Goal: Task Accomplishment & Management: Manage account settings

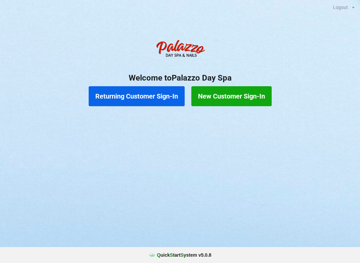
click at [158, 101] on button "Returning Customer Sign-In" at bounding box center [137, 96] width 96 height 20
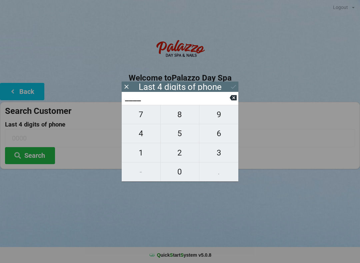
click at [182, 170] on span "0" at bounding box center [180, 172] width 39 height 14
type input "0___"
click at [140, 132] on span "4" at bounding box center [141, 134] width 39 height 14
type input "04__"
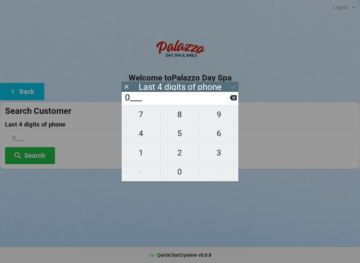
type input "04__"
click at [176, 155] on span "2" at bounding box center [180, 153] width 39 height 14
type input "042_"
click at [222, 118] on span "9" at bounding box center [218, 115] width 39 height 14
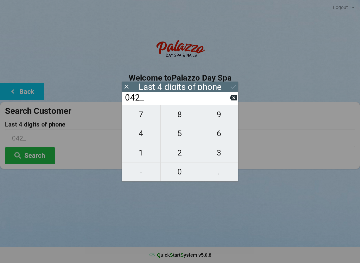
type input "0429"
click at [38, 156] on button "Search" at bounding box center [30, 155] width 50 height 17
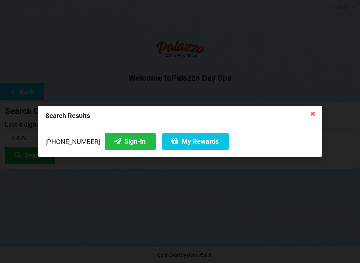
click at [118, 146] on button "Sign-In" at bounding box center [130, 141] width 51 height 17
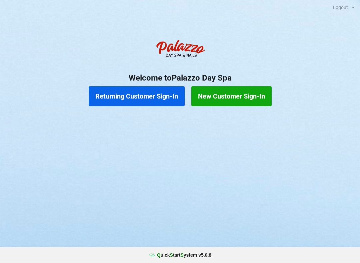
click at [157, 91] on button "Returning Customer Sign-In" at bounding box center [137, 96] width 96 height 20
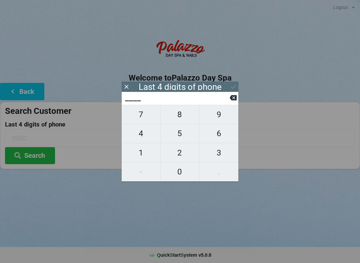
click at [182, 168] on span "0" at bounding box center [180, 172] width 39 height 14
type input "0___"
click at [145, 134] on span "4" at bounding box center [141, 134] width 39 height 14
type input "04__"
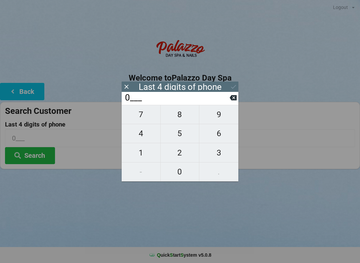
type input "04__"
click at [185, 153] on span "2" at bounding box center [180, 153] width 39 height 14
type input "042_"
click at [225, 118] on span "9" at bounding box center [218, 115] width 39 height 14
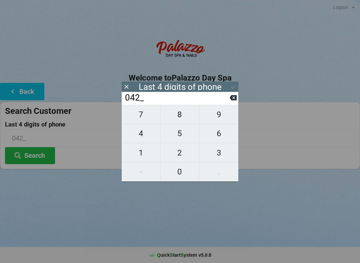
type input "0429"
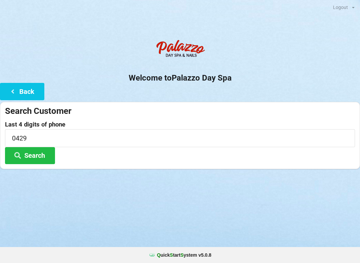
click at [33, 91] on button "Back" at bounding box center [22, 91] width 44 height 17
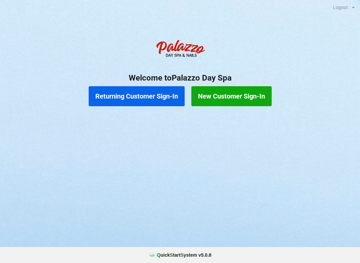
click at [256, 97] on button "New Customer Sign-In" at bounding box center [231, 96] width 80 height 20
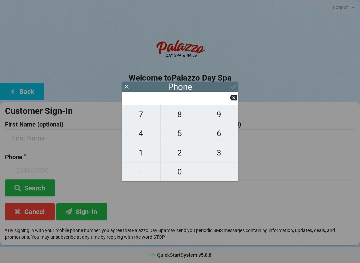
click at [148, 137] on span "4" at bounding box center [141, 134] width 39 height 14
type input "4"
click at [178, 171] on span "0" at bounding box center [180, 172] width 39 height 14
type input "40"
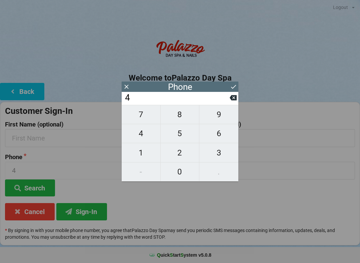
type input "40"
click at [141, 134] on span "4" at bounding box center [141, 134] width 39 height 14
type input "404"
click at [224, 117] on span "9" at bounding box center [218, 115] width 39 height 14
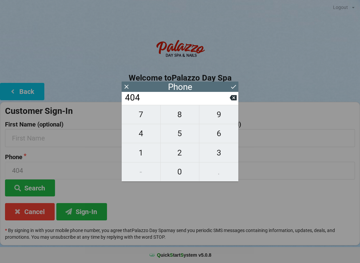
type input "4049"
click at [219, 136] on span "6" at bounding box center [218, 134] width 39 height 14
type input "40496"
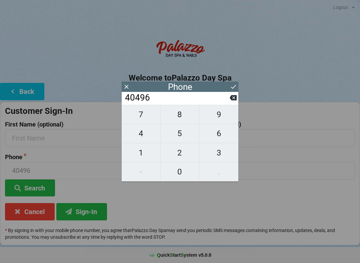
click at [146, 157] on span "1" at bounding box center [141, 153] width 39 height 14
type input "404961"
click at [149, 118] on span "7" at bounding box center [141, 115] width 39 height 14
type input "4049617"
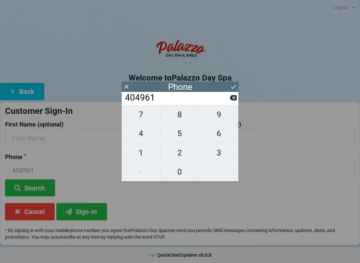
type input "4049617"
click at [144, 140] on span "4" at bounding box center [141, 134] width 39 height 14
type input "40496174"
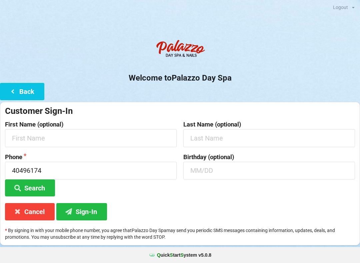
click at [236, 100] on div "Welcome to Palazzo Day Spa Back Customer Sign-In First Name (optional) Last Nam…" at bounding box center [180, 140] width 360 height 209
click at [29, 213] on button "Cancel" at bounding box center [30, 211] width 50 height 17
click at [45, 167] on input at bounding box center [91, 171] width 172 height 18
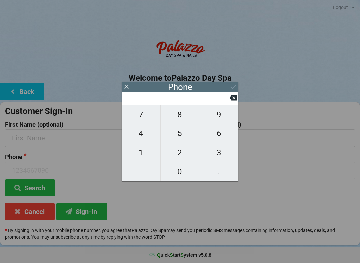
click at [136, 135] on span "4" at bounding box center [141, 134] width 39 height 14
type input "4"
click at [140, 150] on span "1" at bounding box center [141, 153] width 39 height 14
type input "41"
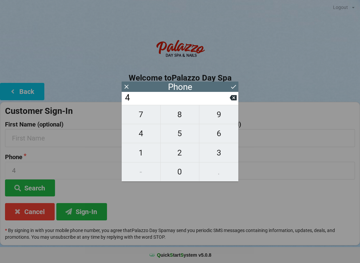
type input "41"
click at [220, 118] on span "9" at bounding box center [218, 115] width 39 height 14
type input "419"
click at [232, 99] on icon at bounding box center [233, 97] width 7 height 5
click at [236, 100] on icon at bounding box center [233, 97] width 7 height 5
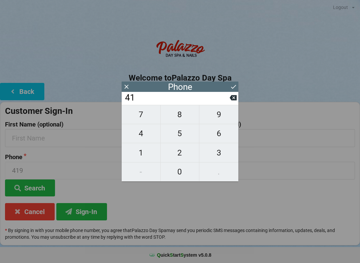
type input "4"
click at [232, 101] on icon at bounding box center [233, 97] width 7 height 5
click at [143, 136] on span "4" at bounding box center [141, 134] width 39 height 14
type input "4"
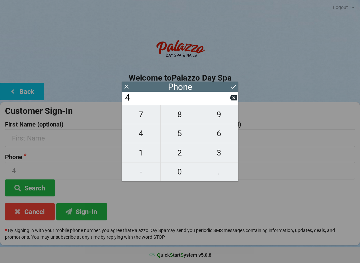
click at [178, 168] on span "0" at bounding box center [180, 172] width 39 height 14
type input "40"
click at [141, 119] on span "7" at bounding box center [141, 115] width 39 height 14
type input "407"
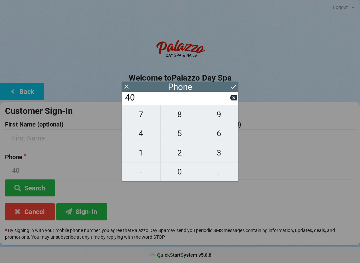
type input "407"
click at [220, 154] on span "3" at bounding box center [218, 153] width 39 height 14
type input "4073"
click at [181, 120] on span "8" at bounding box center [180, 115] width 39 height 14
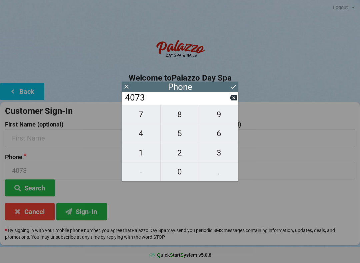
type input "40738"
click at [179, 169] on span "0" at bounding box center [180, 172] width 39 height 14
type input "407380"
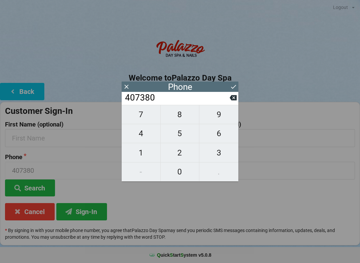
click at [217, 155] on span "3" at bounding box center [218, 153] width 39 height 14
type input "4073803"
click at [217, 150] on span "3" at bounding box center [218, 153] width 39 height 14
type input "40738033"
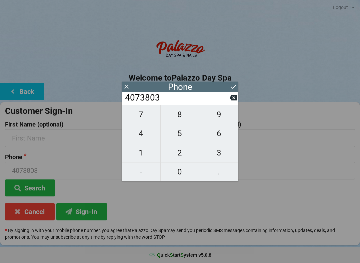
type input "40738033"
click at [143, 152] on span "1" at bounding box center [141, 153] width 39 height 14
type input "407380331"
click at [223, 135] on span "6" at bounding box center [218, 134] width 39 height 14
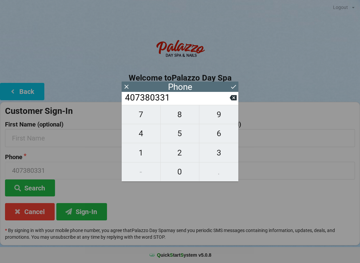
type input "4073803316"
click at [236, 99] on icon at bounding box center [233, 97] width 7 height 5
type input "407380331"
click at [235, 89] on icon at bounding box center [233, 86] width 7 height 7
type input "407380331"
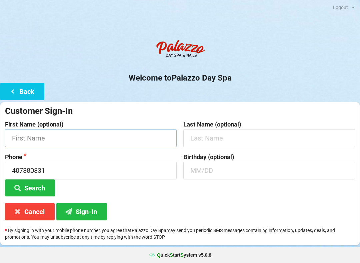
click at [88, 140] on input "text" at bounding box center [91, 138] width 172 height 18
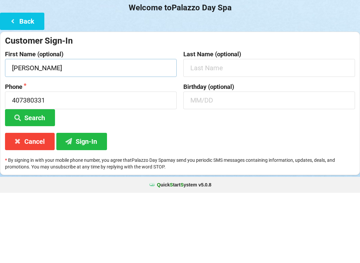
type input "[PERSON_NAME]"
click at [221, 129] on input "text" at bounding box center [269, 138] width 172 height 18
type input "S"
click at [198, 162] on input "text" at bounding box center [269, 171] width 172 height 18
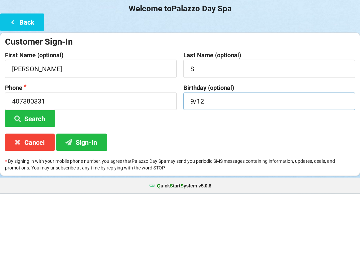
type input "9/12"
click at [49, 180] on button "Search" at bounding box center [30, 188] width 50 height 17
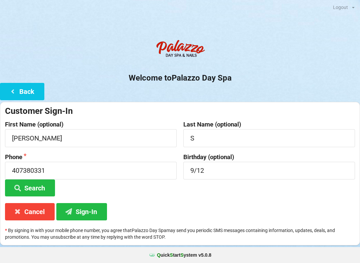
click at [32, 210] on button "Cancel" at bounding box center [30, 211] width 50 height 17
click at [33, 213] on button "Cancel" at bounding box center [30, 211] width 50 height 17
click at [26, 215] on button "Cancel" at bounding box center [30, 211] width 50 height 17
click at [18, 213] on icon at bounding box center [18, 212] width 8 height 6
click at [21, 210] on icon at bounding box center [18, 212] width 8 height 6
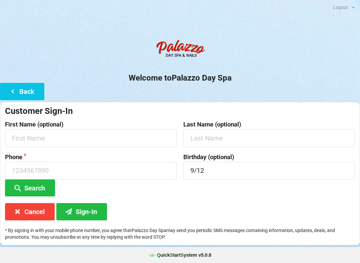
click at [18, 211] on icon at bounding box center [18, 212] width 8 height 6
click at [31, 87] on button "Back" at bounding box center [22, 91] width 44 height 17
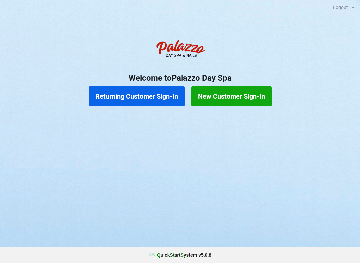
click at [134, 98] on button "Returning Customer Sign-In" at bounding box center [137, 96] width 96 height 20
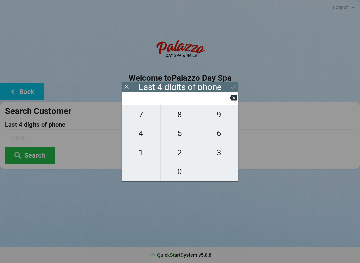
click at [136, 133] on span "4" at bounding box center [141, 134] width 39 height 14
type input "4___"
click at [215, 116] on span "9" at bounding box center [218, 115] width 39 height 14
type input "49__"
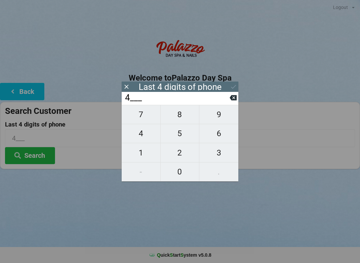
type input "49__"
click at [179, 154] on span "2" at bounding box center [180, 153] width 39 height 14
type input "492_"
click at [178, 132] on span "5" at bounding box center [180, 134] width 39 height 14
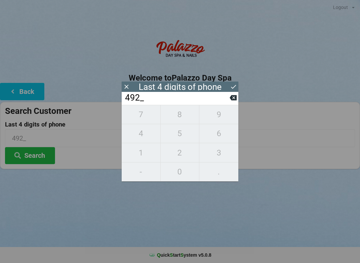
type input "4925"
click at [233, 85] on icon at bounding box center [233, 86] width 7 height 7
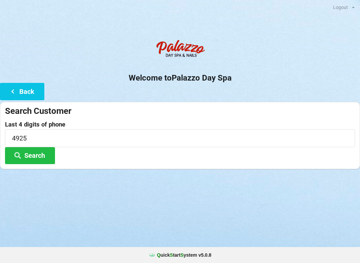
click at [40, 155] on button "Search" at bounding box center [30, 155] width 50 height 17
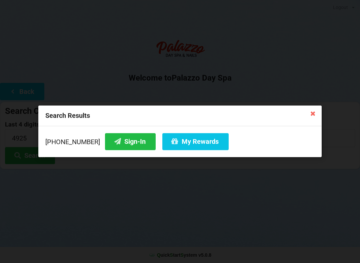
click at [117, 137] on button "Sign-In" at bounding box center [130, 141] width 51 height 17
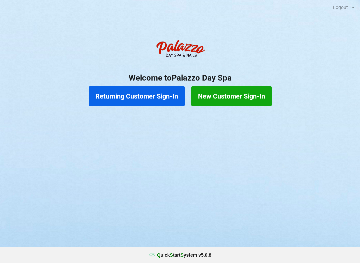
click at [135, 97] on button "Returning Customer Sign-In" at bounding box center [137, 96] width 96 height 20
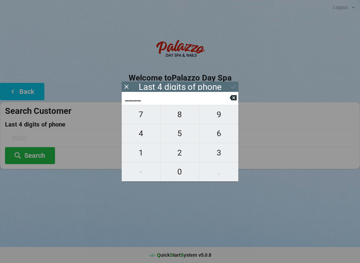
click at [179, 157] on span "2" at bounding box center [180, 153] width 39 height 14
type input "2___"
click at [214, 158] on span "3" at bounding box center [218, 153] width 39 height 14
type input "23__"
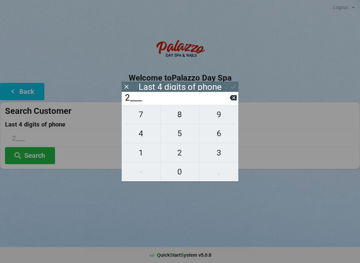
type input "23__"
click at [186, 155] on span "2" at bounding box center [180, 153] width 39 height 14
type input "232_"
click at [187, 154] on span "2" at bounding box center [180, 153] width 39 height 14
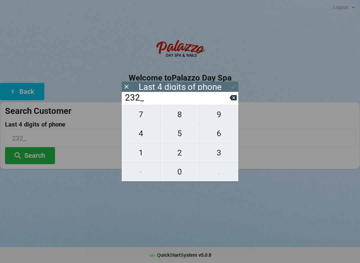
type input "2322"
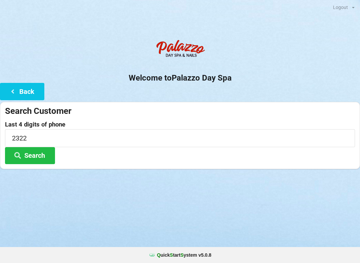
click at [41, 158] on button "Search" at bounding box center [30, 155] width 50 height 17
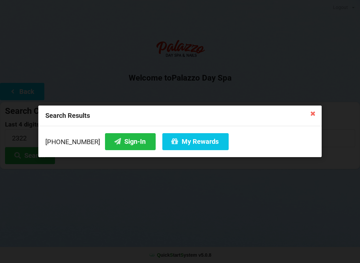
click at [317, 113] on icon at bounding box center [312, 113] width 11 height 11
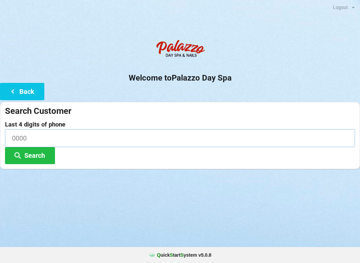
click at [42, 137] on input at bounding box center [180, 138] width 350 height 18
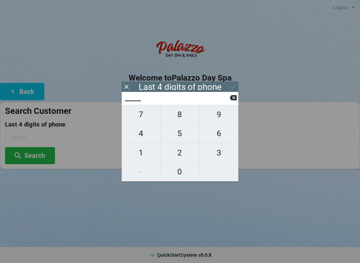
click at [182, 153] on span "2" at bounding box center [180, 153] width 39 height 14
type input "2___"
click at [221, 152] on span "3" at bounding box center [218, 153] width 39 height 14
type input "23__"
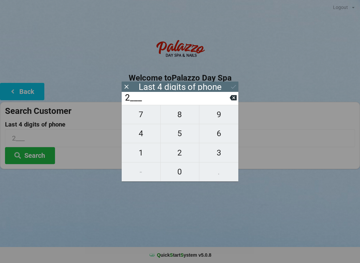
type input "23__"
click at [181, 150] on span "2" at bounding box center [180, 153] width 39 height 14
type input "232_"
click at [179, 151] on span "2" at bounding box center [180, 153] width 39 height 14
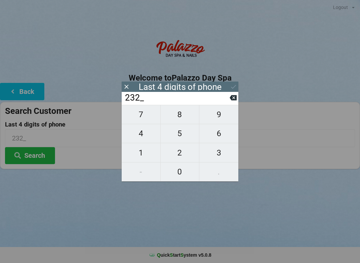
type input "2322"
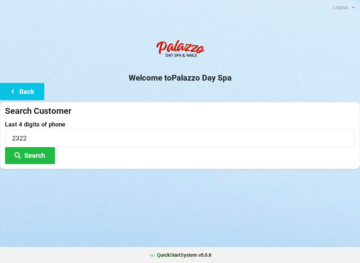
click at [269, 201] on div "Logout Logout Sign-In Welcome to Palazzo Day Spa Back Search Customer Last 4 di…" at bounding box center [180, 131] width 360 height 263
click at [41, 145] on input "2322" at bounding box center [180, 138] width 350 height 18
click at [31, 155] on button "Search" at bounding box center [30, 155] width 50 height 17
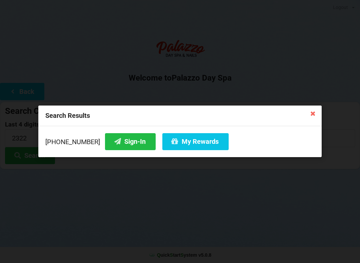
click at [114, 143] on icon at bounding box center [118, 142] width 8 height 6
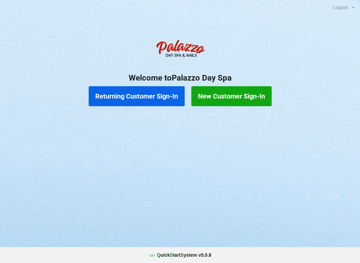
click at [144, 96] on button "Returning Customer Sign-In" at bounding box center [137, 96] width 96 height 20
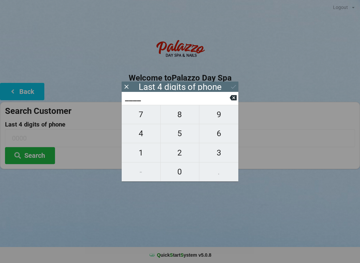
click at [139, 122] on span "7" at bounding box center [141, 115] width 39 height 14
type input "7___"
click at [142, 117] on span "7" at bounding box center [141, 115] width 39 height 14
type input "77__"
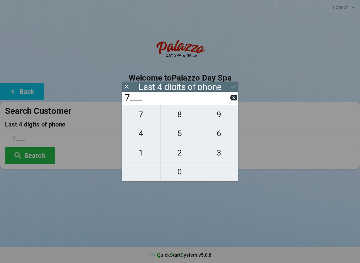
type input "77__"
click at [219, 118] on span "9" at bounding box center [218, 115] width 39 height 14
type input "779_"
click at [145, 138] on span "4" at bounding box center [141, 134] width 39 height 14
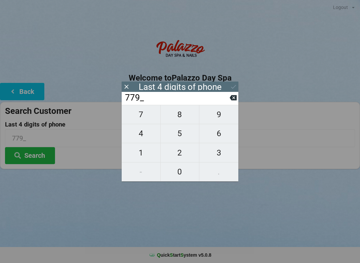
type input "7794"
click at [25, 157] on button "Search" at bounding box center [30, 155] width 50 height 17
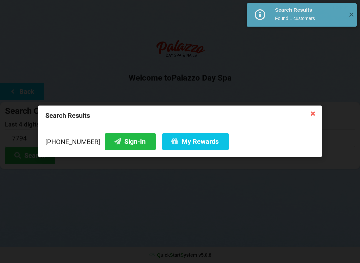
click at [188, 142] on button "My Rewards" at bounding box center [195, 141] width 66 height 17
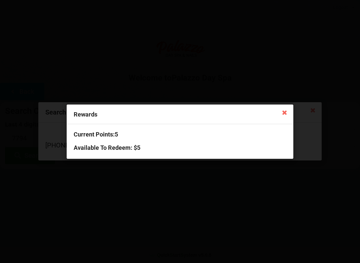
click at [285, 110] on icon at bounding box center [284, 112] width 11 height 11
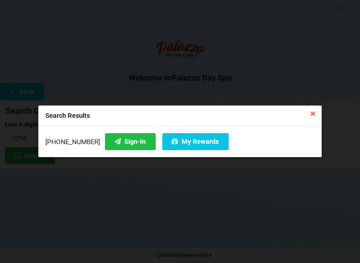
click at [316, 114] on icon at bounding box center [312, 113] width 11 height 11
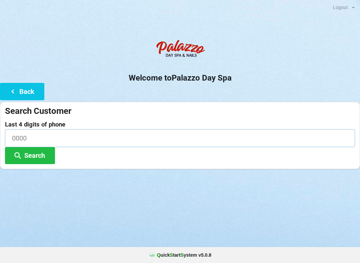
click at [84, 129] on input at bounding box center [180, 138] width 350 height 18
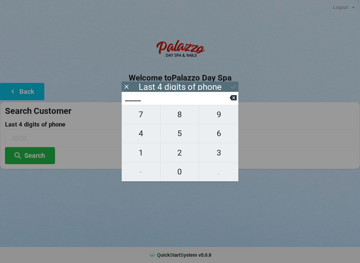
click at [142, 150] on span "1" at bounding box center [141, 153] width 39 height 14
type input "1___"
click at [228, 103] on input "1___" at bounding box center [176, 98] width 105 height 11
click at [234, 99] on icon at bounding box center [233, 97] width 7 height 7
type input "____"
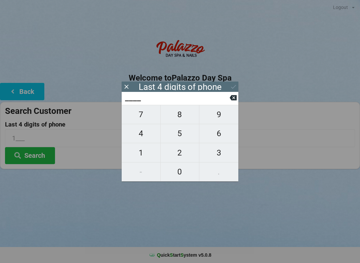
click at [234, 99] on icon at bounding box center [233, 97] width 7 height 5
click at [175, 135] on span "5" at bounding box center [180, 134] width 39 height 14
type input "5___"
click at [145, 149] on span "1" at bounding box center [141, 153] width 39 height 14
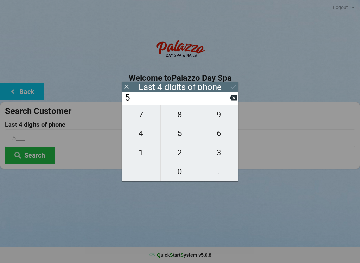
type input "51__"
click at [173, 171] on span "0" at bounding box center [180, 172] width 39 height 14
type input "510_"
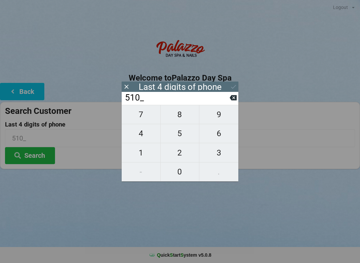
click at [178, 128] on button "5" at bounding box center [180, 133] width 39 height 19
type input "5105"
click at [230, 101] on icon at bounding box center [233, 97] width 7 height 7
type input "510_"
click at [180, 120] on span "8" at bounding box center [180, 115] width 39 height 14
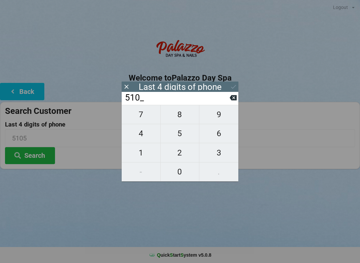
type input "5108"
click at [234, 90] on icon at bounding box center [233, 86] width 7 height 7
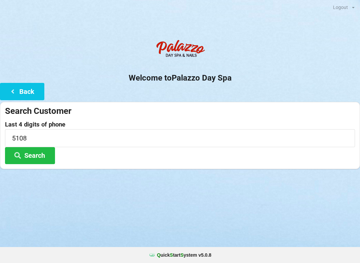
click at [36, 153] on button "Search" at bounding box center [30, 155] width 50 height 17
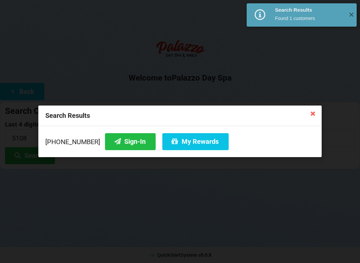
click at [130, 145] on button "Sign-In" at bounding box center [130, 141] width 51 height 17
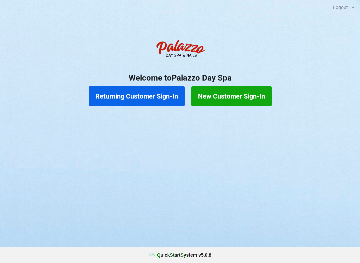
click at [170, 98] on button "Returning Customer Sign-In" at bounding box center [137, 96] width 96 height 20
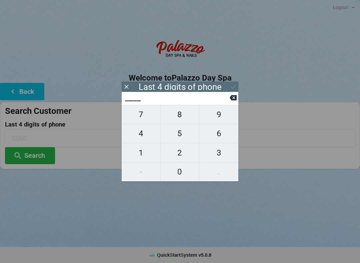
click at [137, 90] on div "Last 4 digits of phone" at bounding box center [180, 87] width 117 height 10
click at [124, 91] on button at bounding box center [126, 86] width 7 height 9
click at [125, 87] on icon at bounding box center [126, 86] width 7 height 7
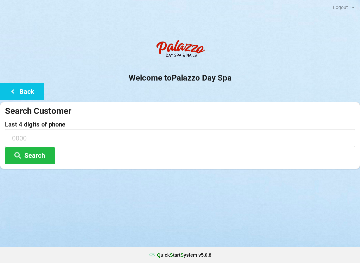
click at [130, 84] on div "Welcome to Palazzo Day Spa Back Search Customer Last 4 digits of phone Search" at bounding box center [180, 102] width 360 height 133
